Goal: Transaction & Acquisition: Download file/media

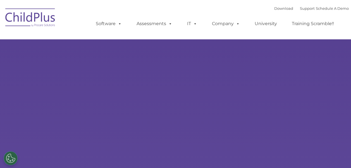
select select "MEDIUM"
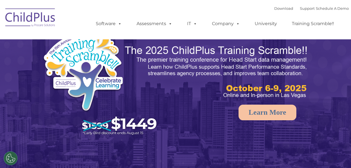
click at [275, 12] on div "Download Support | Schedule A Demo " at bounding box center [311, 8] width 75 height 8
drag, startPoint x: 271, startPoint y: 7, endPoint x: 275, endPoint y: 11, distance: 5.7
click at [275, 11] on div "Download Support | Schedule A Demo " at bounding box center [311, 8] width 75 height 8
click at [274, 7] on link "Download" at bounding box center [283, 8] width 19 height 4
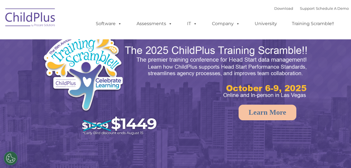
select select "MEDIUM"
